Goal: Find specific page/section: Find specific page/section

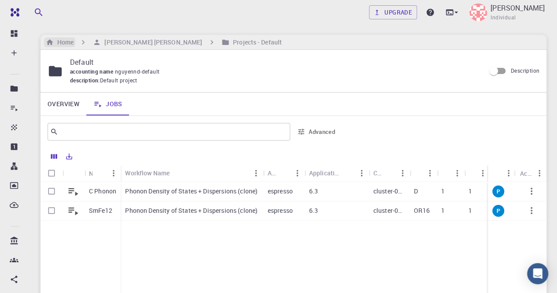
click at [67, 43] on h6 "Home" at bounding box center [64, 42] width 20 height 10
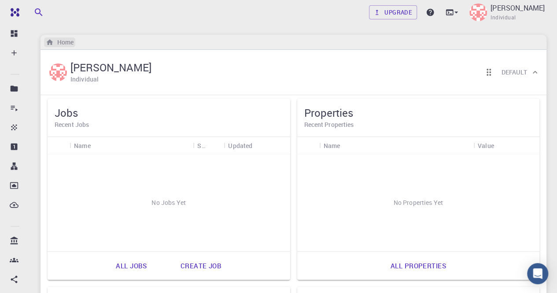
click at [67, 43] on h6 "Home" at bounding box center [64, 42] width 20 height 10
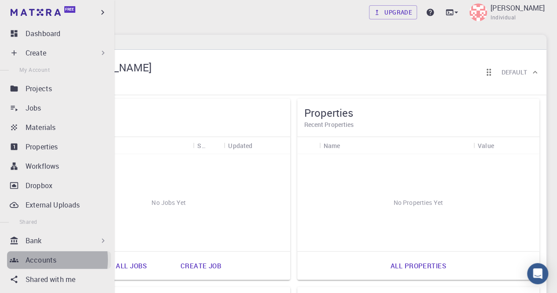
click at [36, 260] on p "Accounts" at bounding box center [41, 260] width 31 height 11
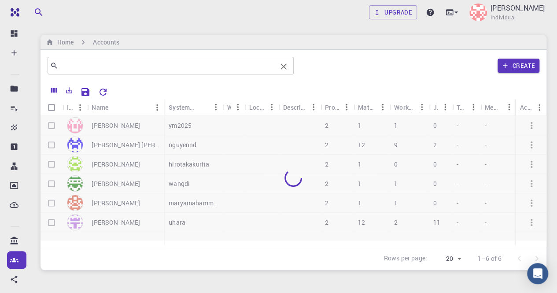
click at [233, 67] on input "text" at bounding box center [167, 65] width 219 height 12
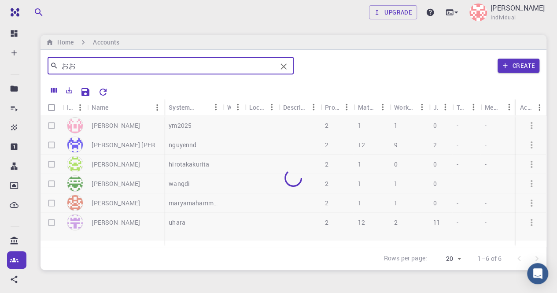
type input "お"
type input "ooi"
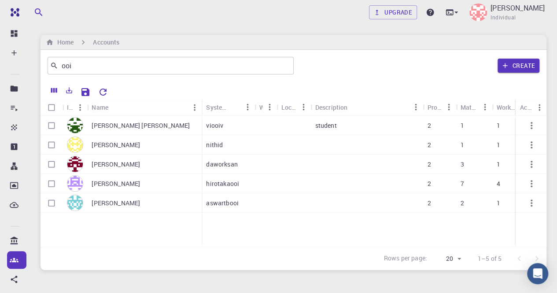
click at [122, 184] on p "[PERSON_NAME]" at bounding box center [116, 183] width 48 height 9
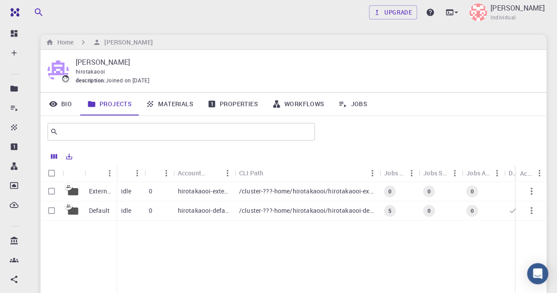
click at [304, 101] on link "Workflows" at bounding box center [298, 104] width 67 height 23
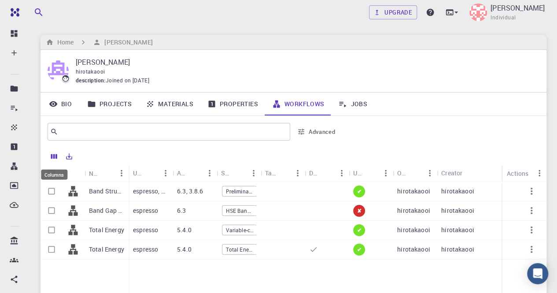
click at [55, 158] on icon "Columns" at bounding box center [54, 156] width 8 height 8
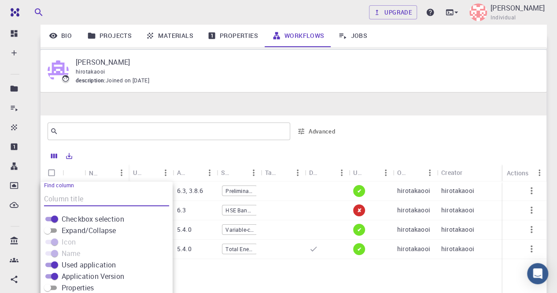
scroll to position [87, 0]
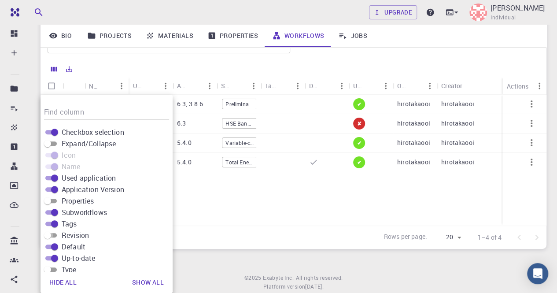
click at [55, 234] on input "Revision" at bounding box center [48, 235] width 32 height 11
checkbox input "true"
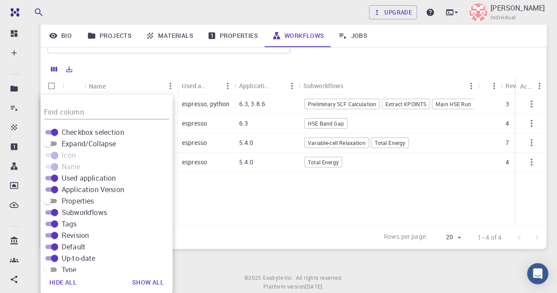
scroll to position [0, 218]
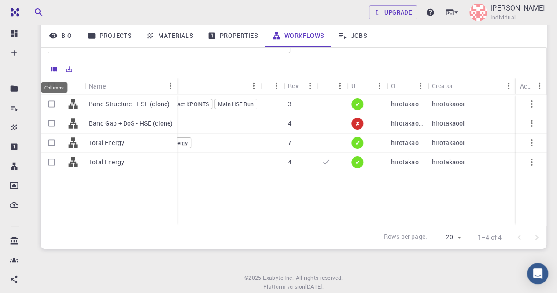
click at [57, 68] on icon "Columns" at bounding box center [54, 69] width 6 height 5
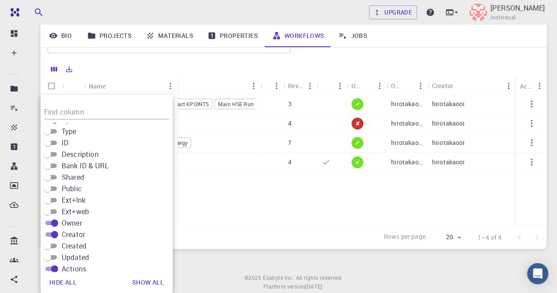
scroll to position [145, 0]
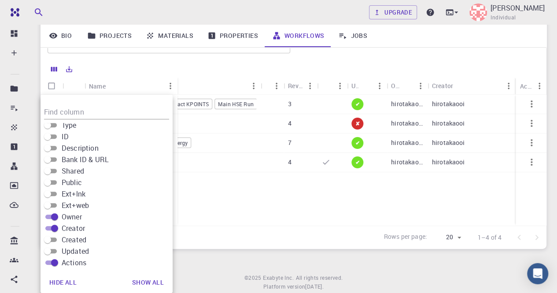
click at [55, 240] on input "Created" at bounding box center [48, 239] width 32 height 11
checkbox input "true"
click at [56, 249] on input "Updated" at bounding box center [48, 251] width 32 height 11
checkbox input "true"
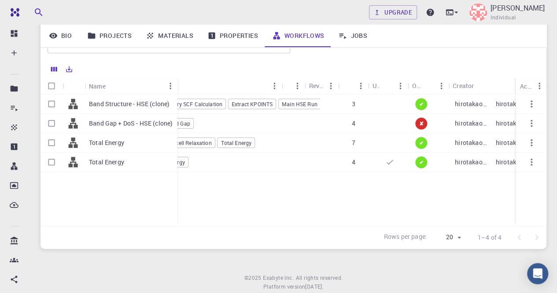
scroll to position [0, 227]
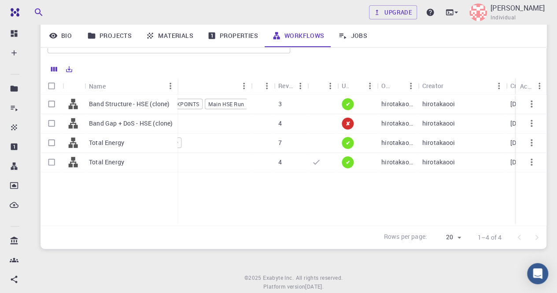
click at [349, 125] on span "✘" at bounding box center [347, 123] width 11 height 7
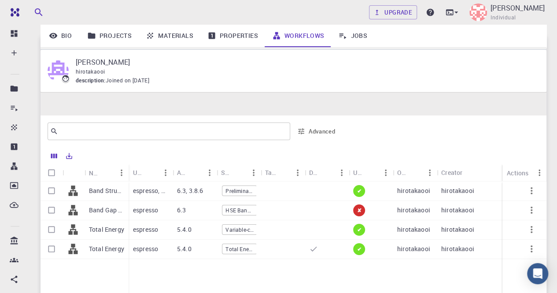
scroll to position [87, 0]
